Goal: Task Accomplishment & Management: Complete application form

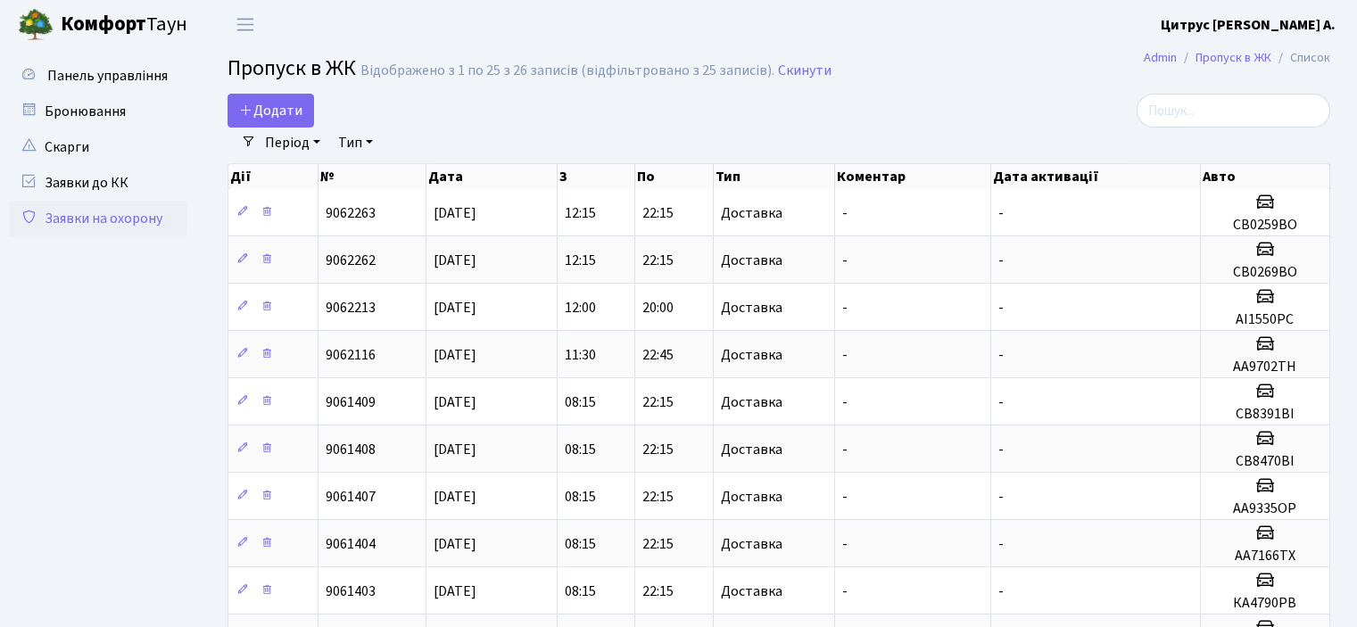
select select "25"
click at [290, 104] on span "Додати" at bounding box center [270, 111] width 63 height 20
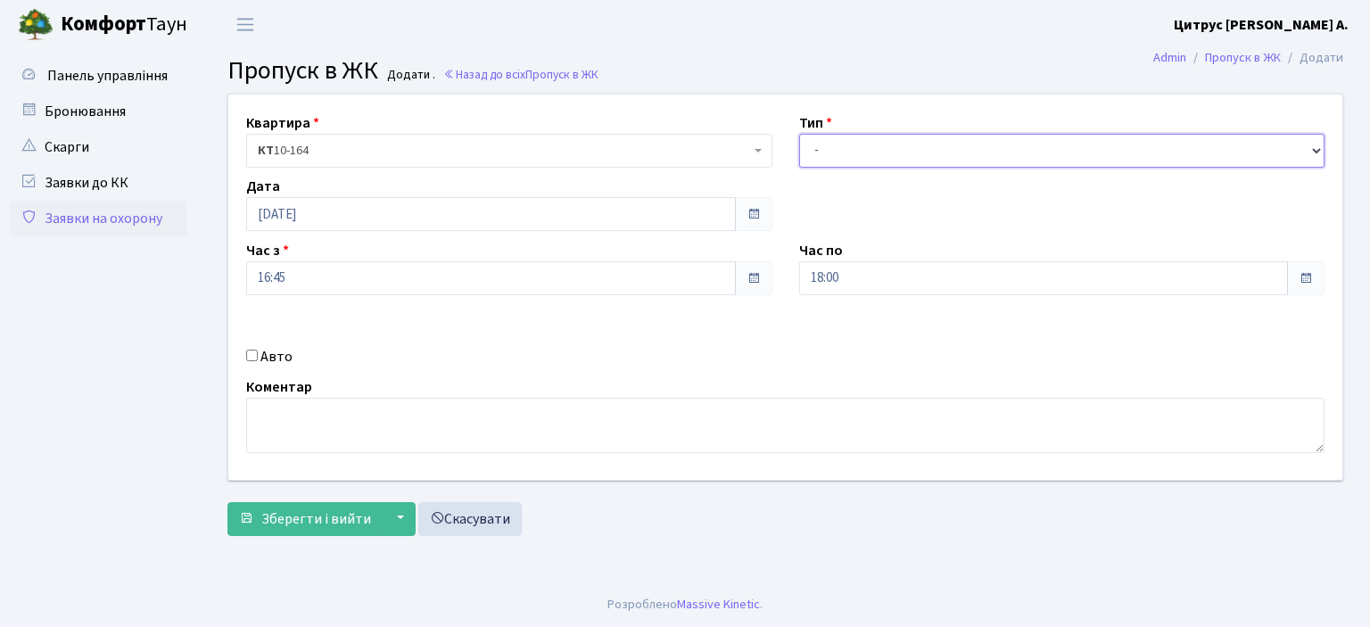
click at [949, 155] on select "- Доставка Таксі Гості Сервіс" at bounding box center [1062, 151] width 526 height 34
select select "1"
click at [799, 134] on select "- Доставка Таксі Гості Сервіс" at bounding box center [1062, 151] width 526 height 34
click at [821, 277] on input "18:00" at bounding box center [1044, 278] width 490 height 34
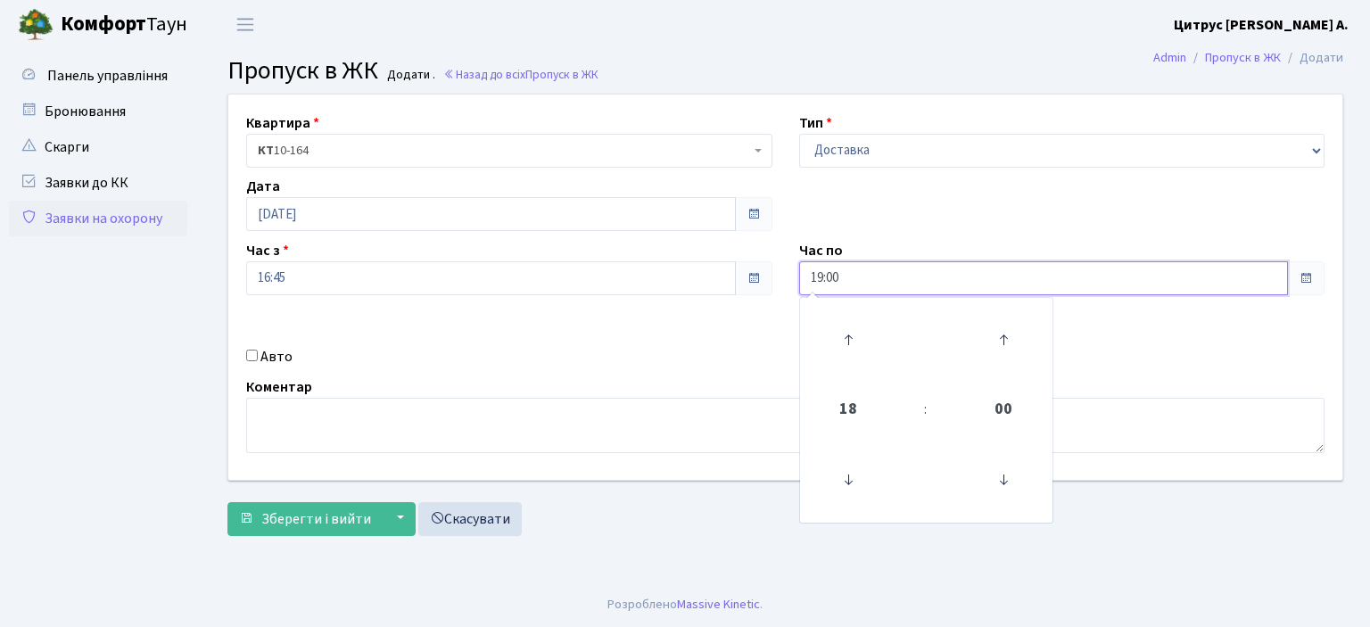
type input "19:00"
drag, startPoint x: 248, startPoint y: 354, endPoint x: 260, endPoint y: 347, distance: 14.4
click at [248, 354] on input "Авто" at bounding box center [252, 356] width 12 height 12
checkbox input "true"
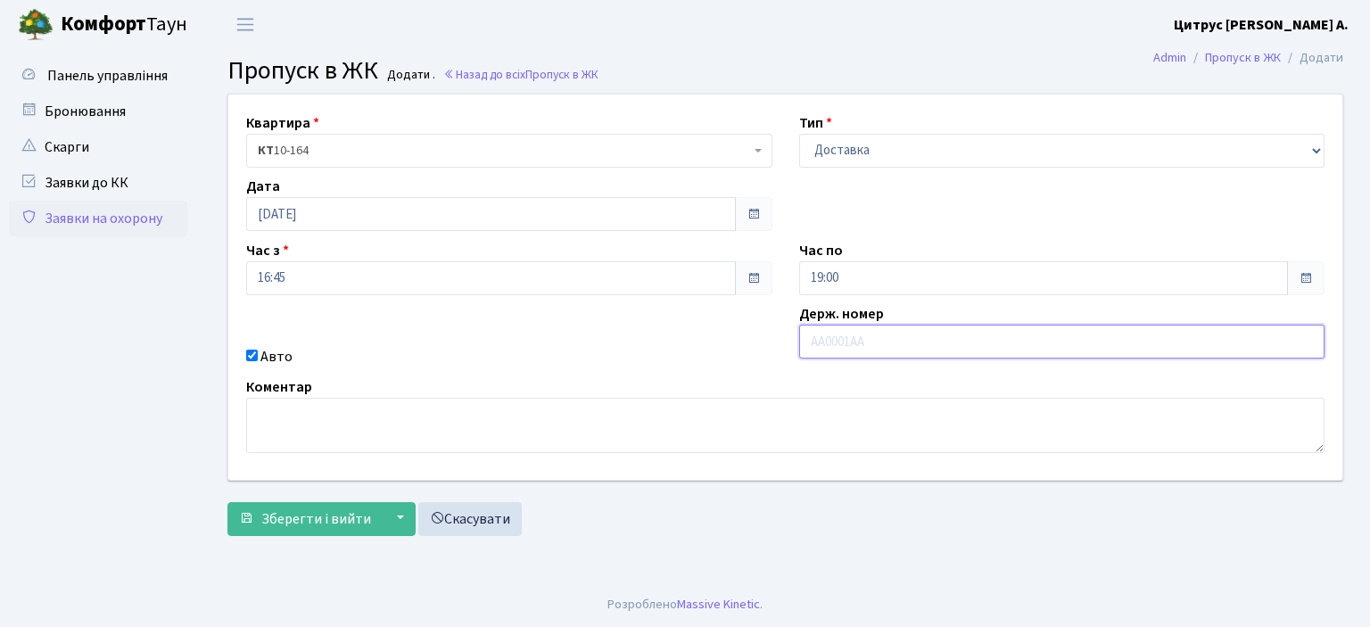
click at [885, 331] on input "text" at bounding box center [1062, 342] width 526 height 34
type input "ка4815рк"
click at [227, 502] on button "Зберегти і вийти" at bounding box center [304, 519] width 155 height 34
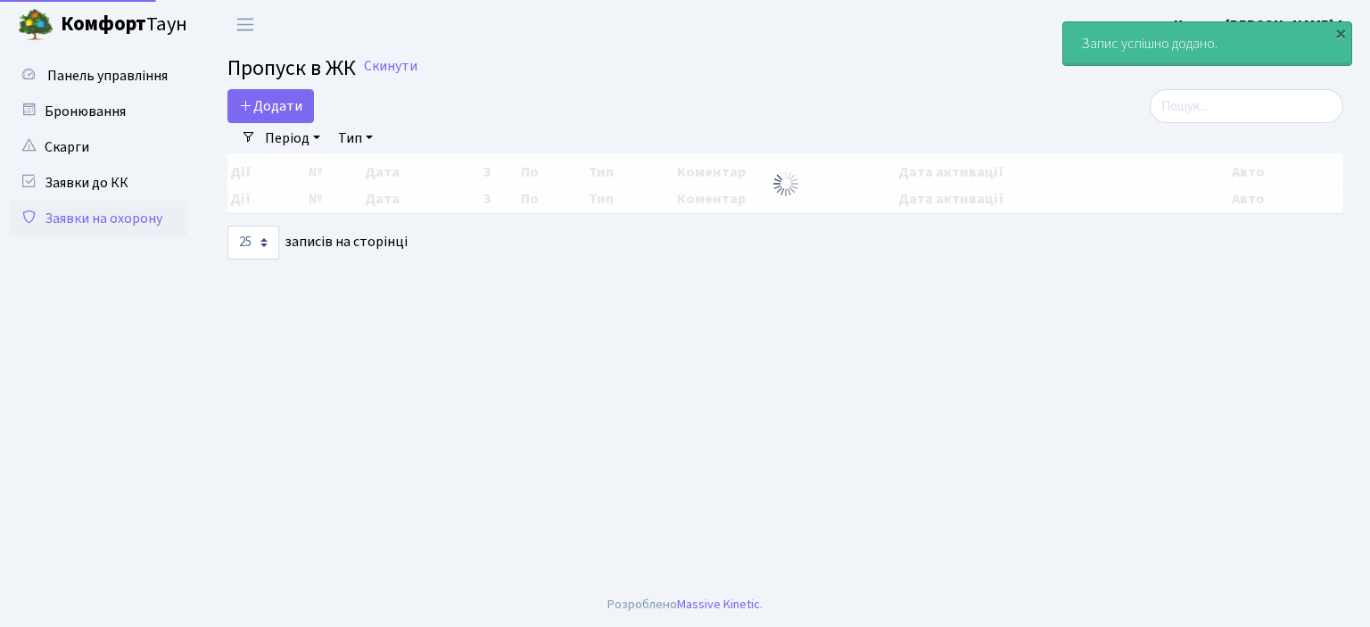
select select "25"
